Goal: Transaction & Acquisition: Book appointment/travel/reservation

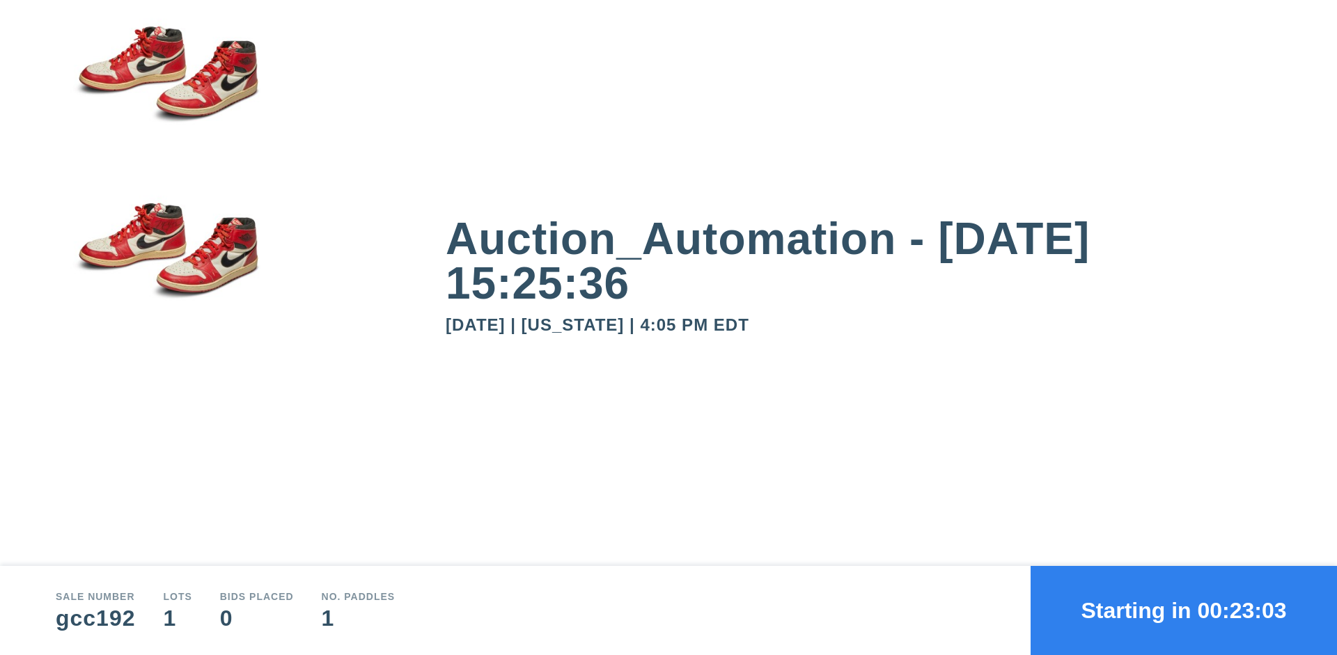
click at [1184, 611] on button "Starting in 00:23:03" at bounding box center [1184, 610] width 306 height 89
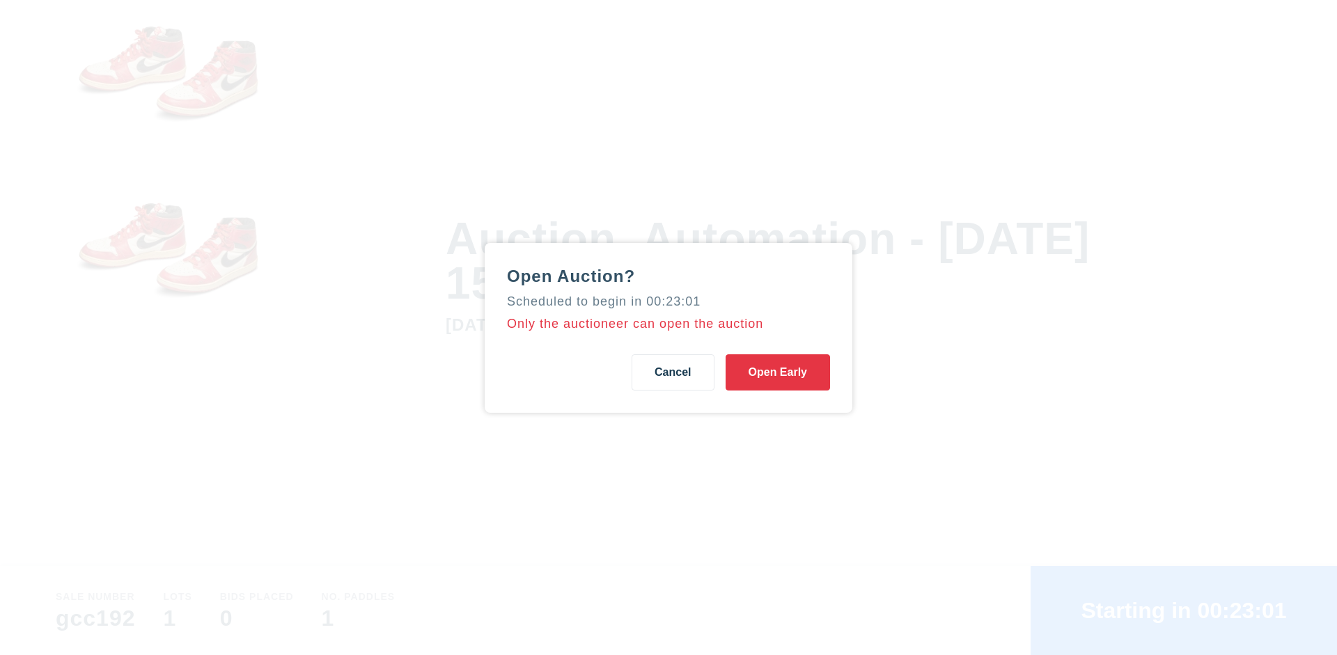
click at [778, 372] on button "Open Early" at bounding box center [778, 372] width 104 height 36
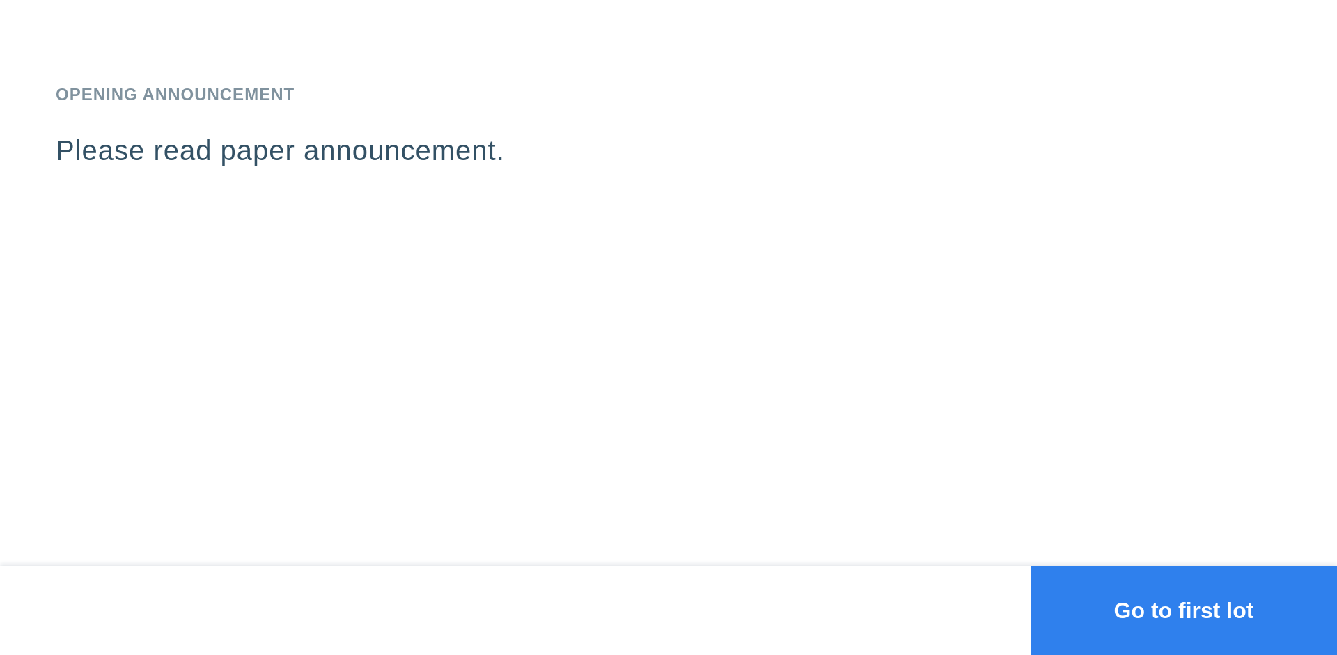
click at [1184, 611] on button "Go to first lot" at bounding box center [1184, 610] width 306 height 89
